Goal: Navigation & Orientation: Understand site structure

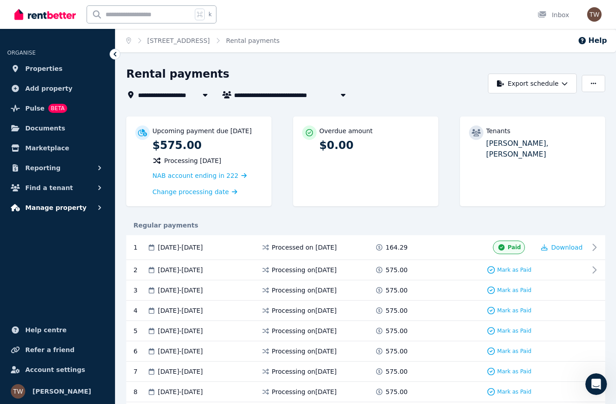
click at [23, 203] on button "Manage property" at bounding box center [57, 207] width 101 height 18
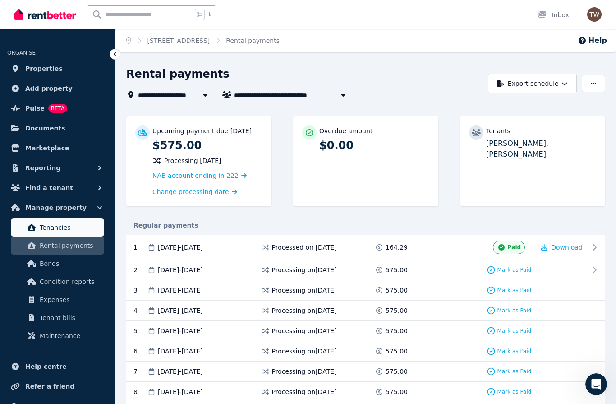
click at [48, 230] on span "Tenancies" at bounding box center [70, 227] width 61 height 11
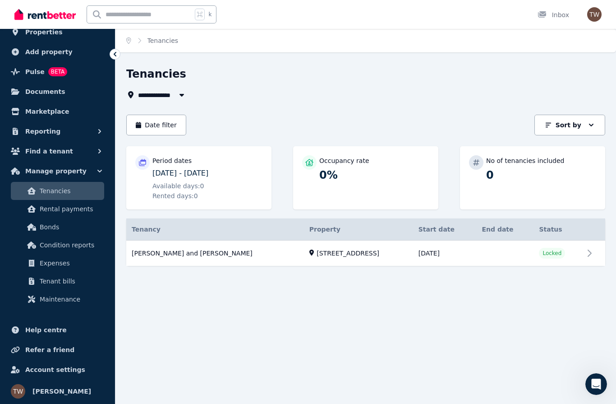
scroll to position [37, 0]
click at [54, 295] on span "Maintenance" at bounding box center [70, 299] width 61 height 11
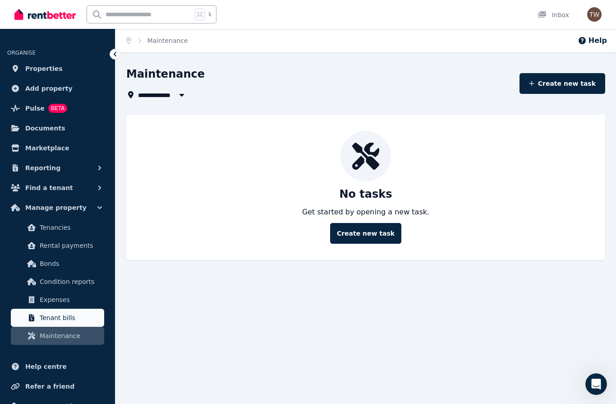
click at [56, 310] on link "Tenant bills" at bounding box center [57, 317] width 93 height 18
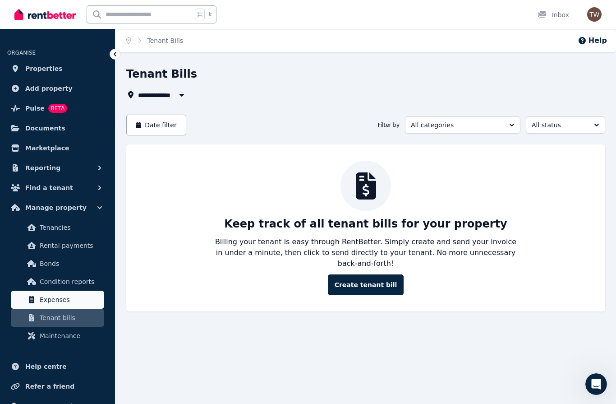
click at [55, 297] on span "Expenses" at bounding box center [70, 299] width 61 height 11
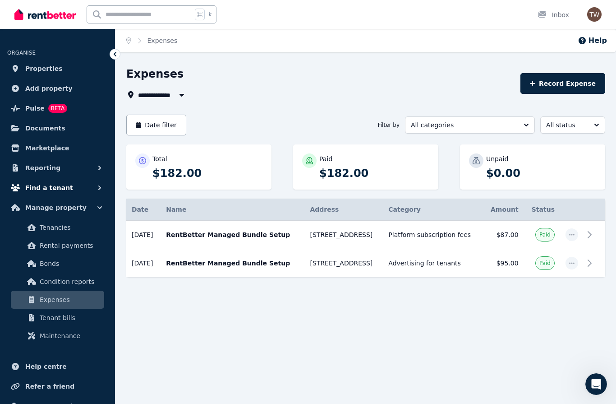
click at [52, 187] on span "Find a tenant" at bounding box center [49, 187] width 48 height 11
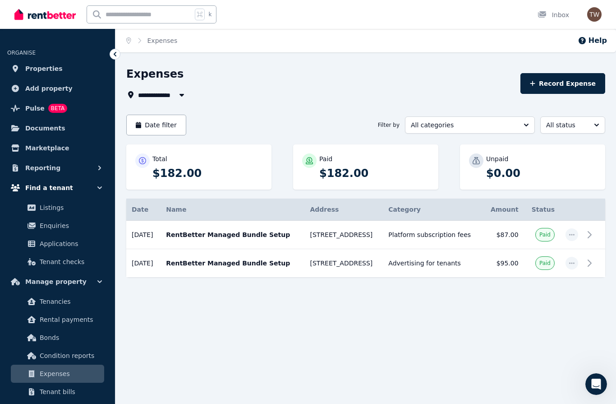
click at [54, 190] on span "Find a tenant" at bounding box center [49, 187] width 48 height 11
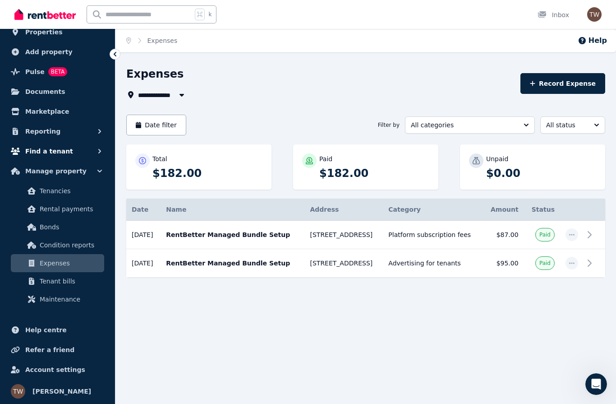
scroll to position [37, 0]
click at [50, 190] on span "Tenancies" at bounding box center [70, 190] width 61 height 11
